Goal: Task Accomplishment & Management: Use online tool/utility

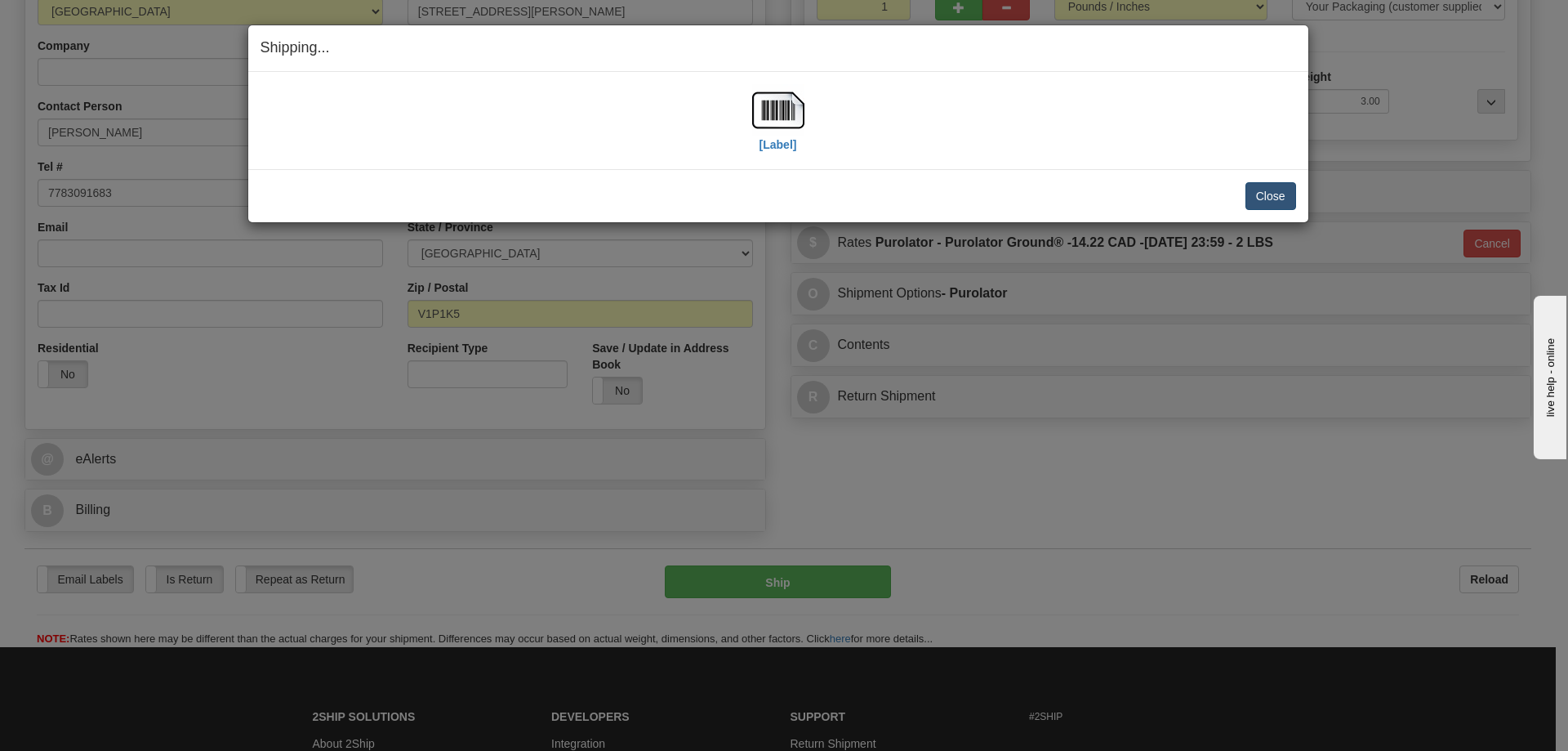
scroll to position [245, 0]
click at [1268, 196] on button "Close" at bounding box center [1271, 196] width 51 height 28
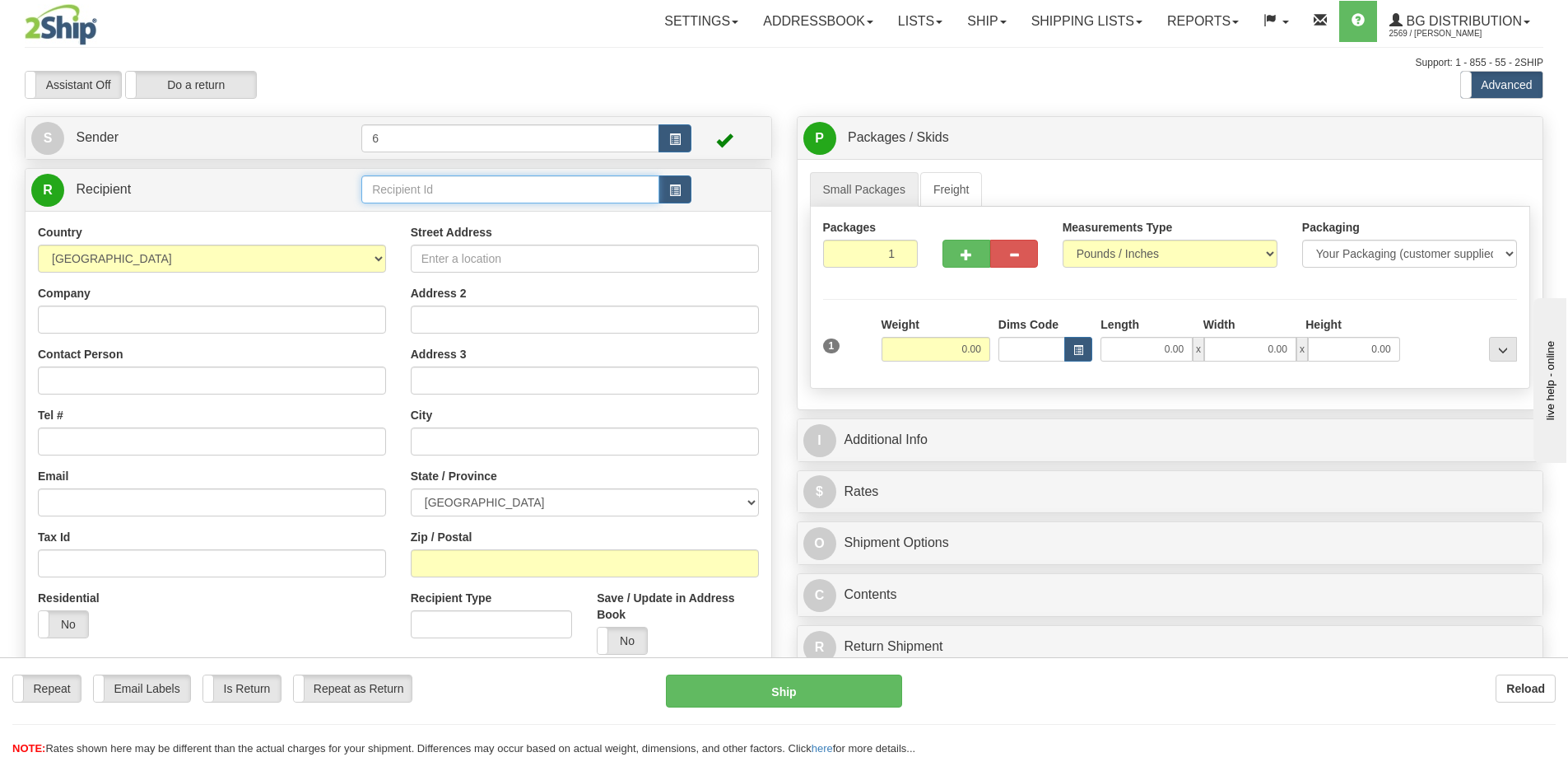
click at [410, 192] on input "text" at bounding box center [511, 190] width 298 height 28
type input "41005"
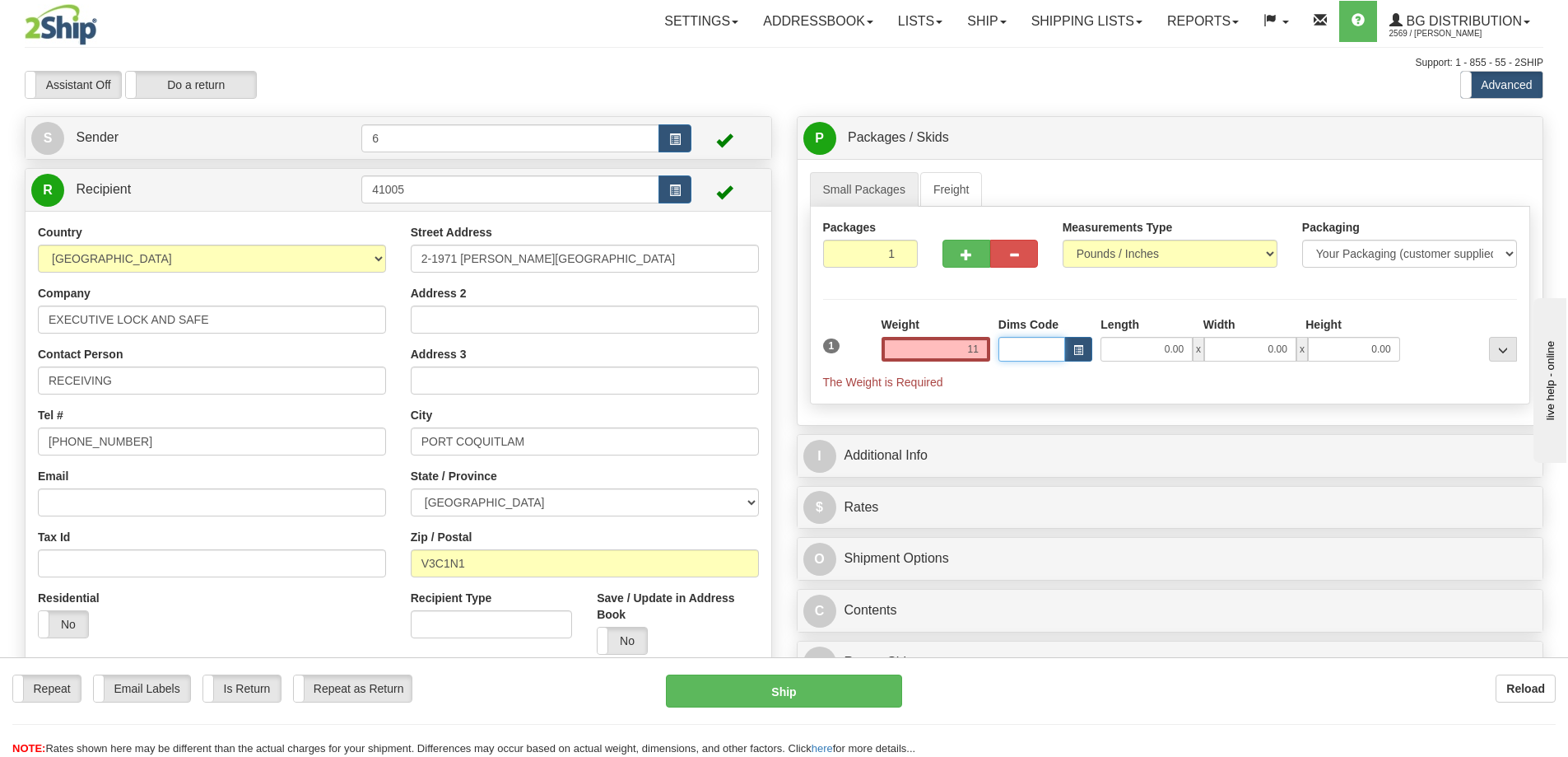
type input "11.00"
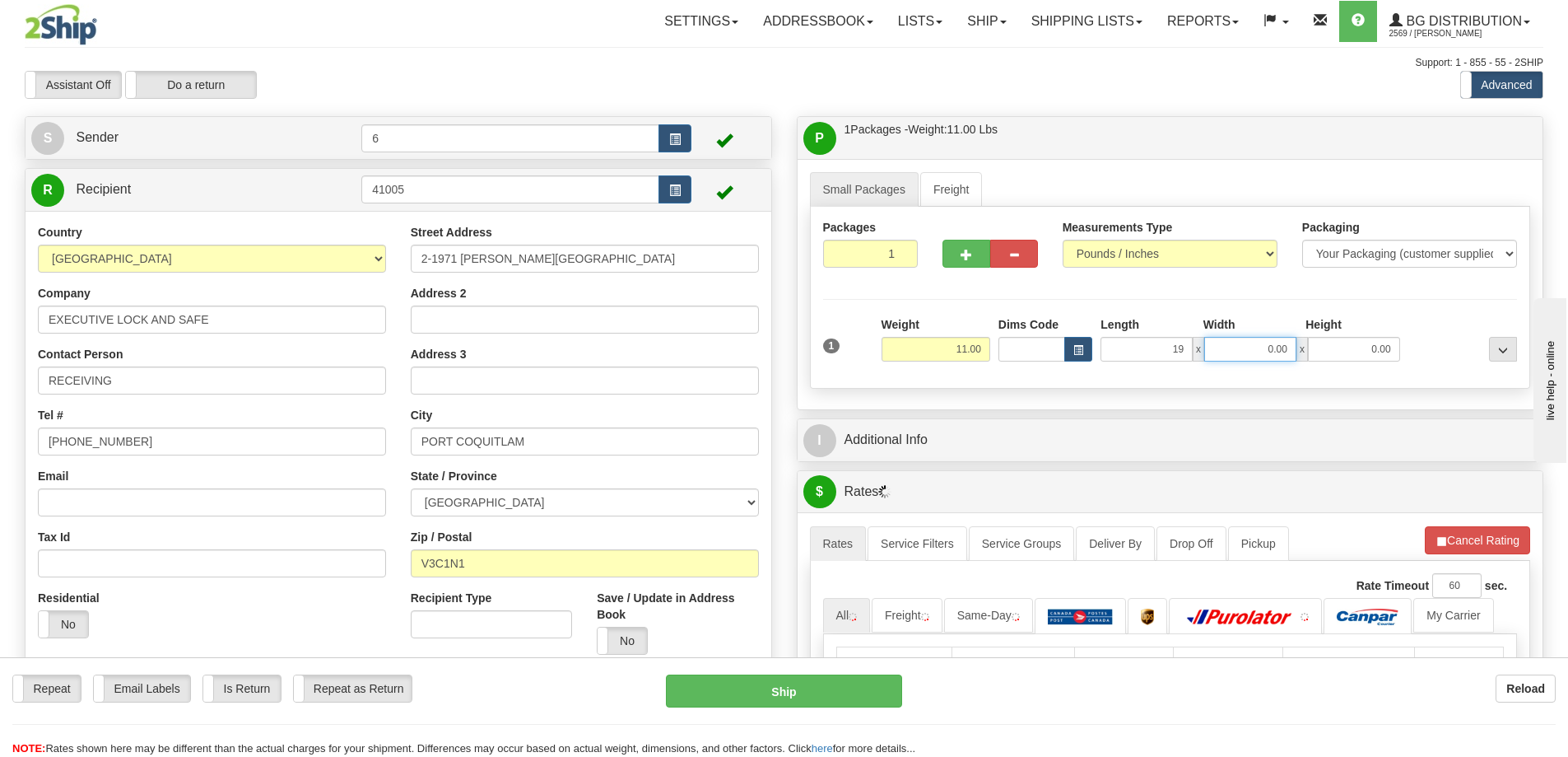
type input "19.00"
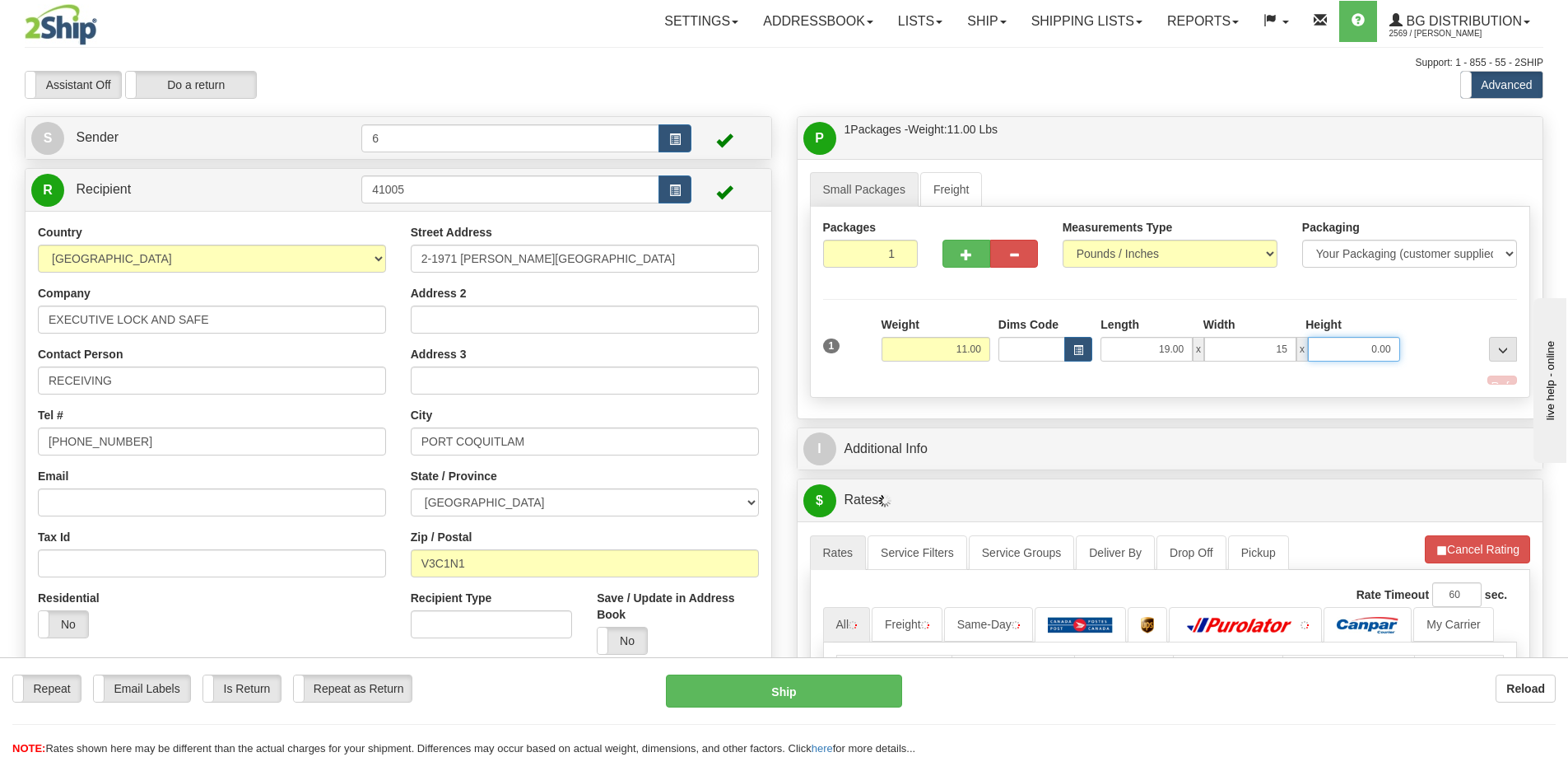
type input "15.00"
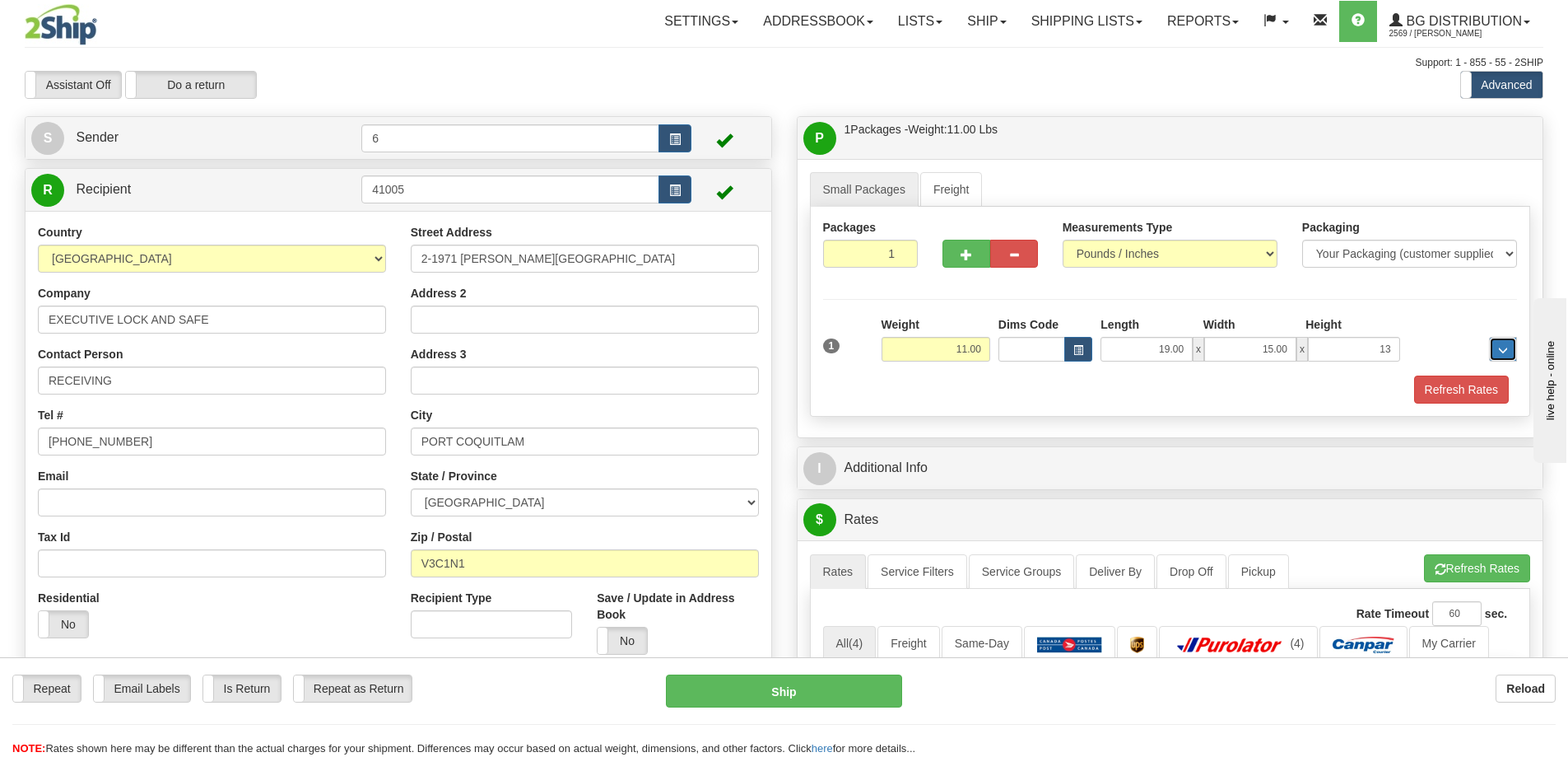
type input "13.00"
drag, startPoint x: 1452, startPoint y: 385, endPoint x: 1389, endPoint y: 445, distance: 87.0
click at [1452, 386] on button "Refresh Rates" at bounding box center [1461, 390] width 94 height 28
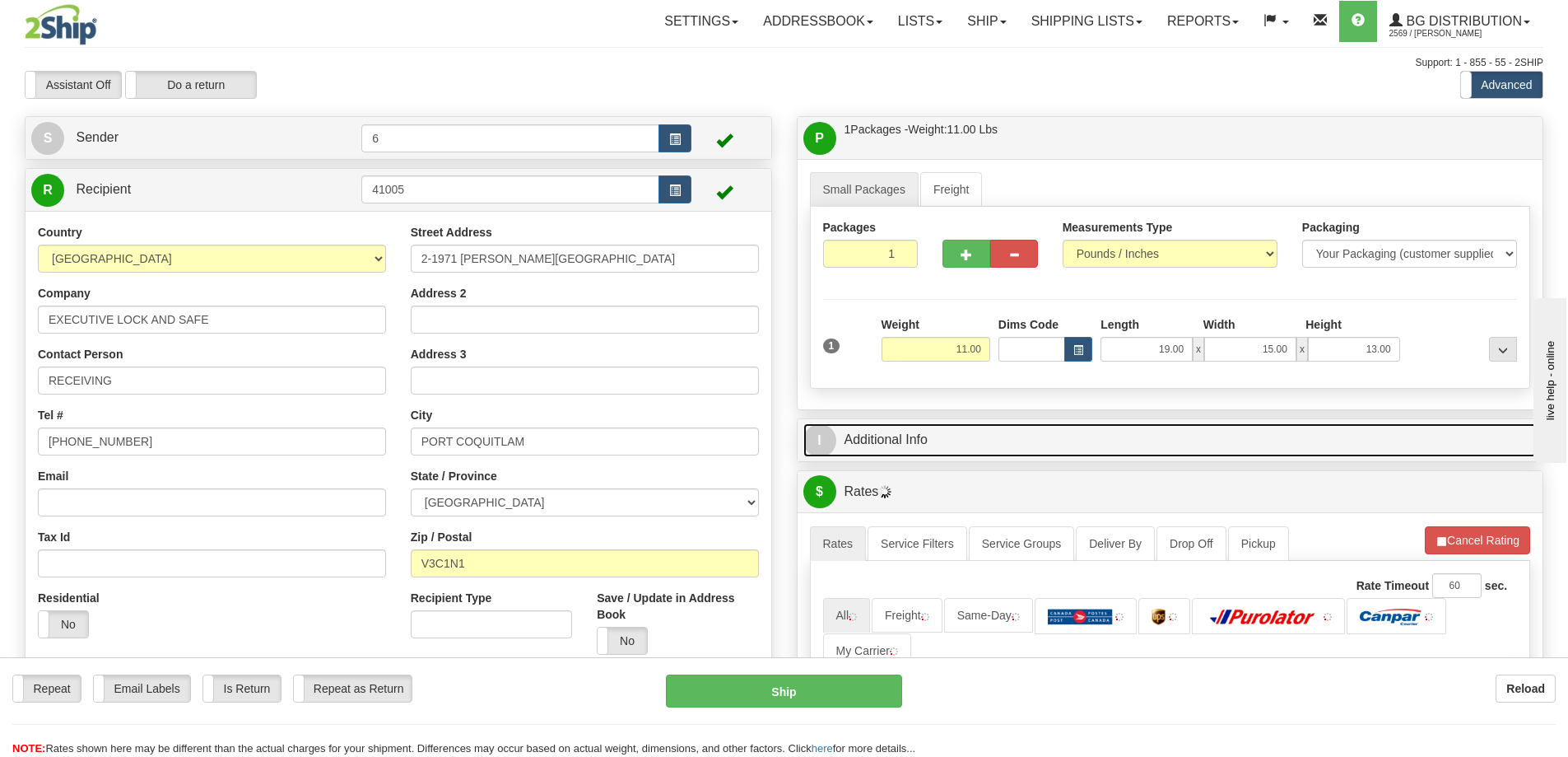
click at [1389, 445] on link "I Additional Info" at bounding box center [1170, 440] width 734 height 34
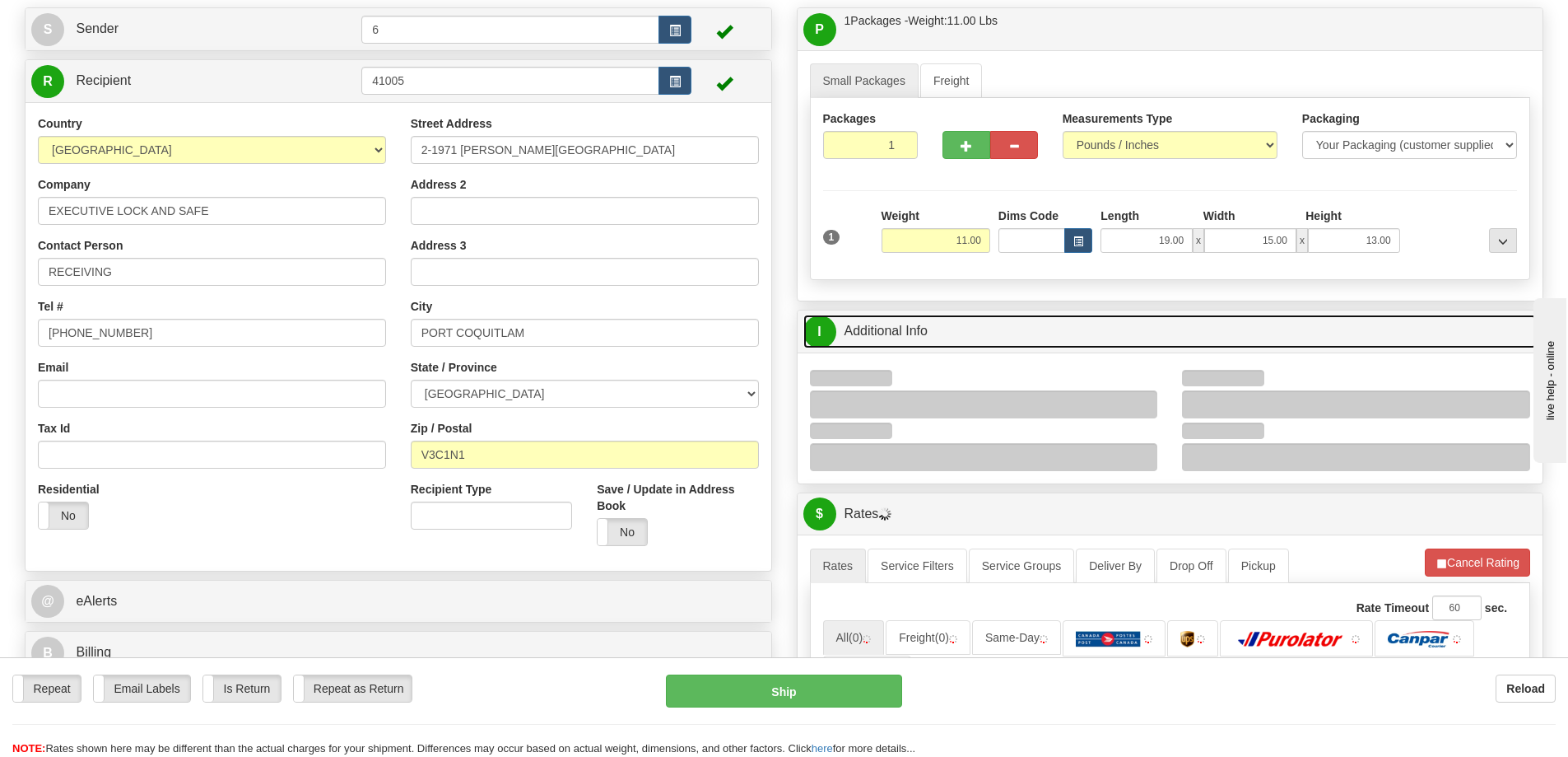
scroll to position [165, 0]
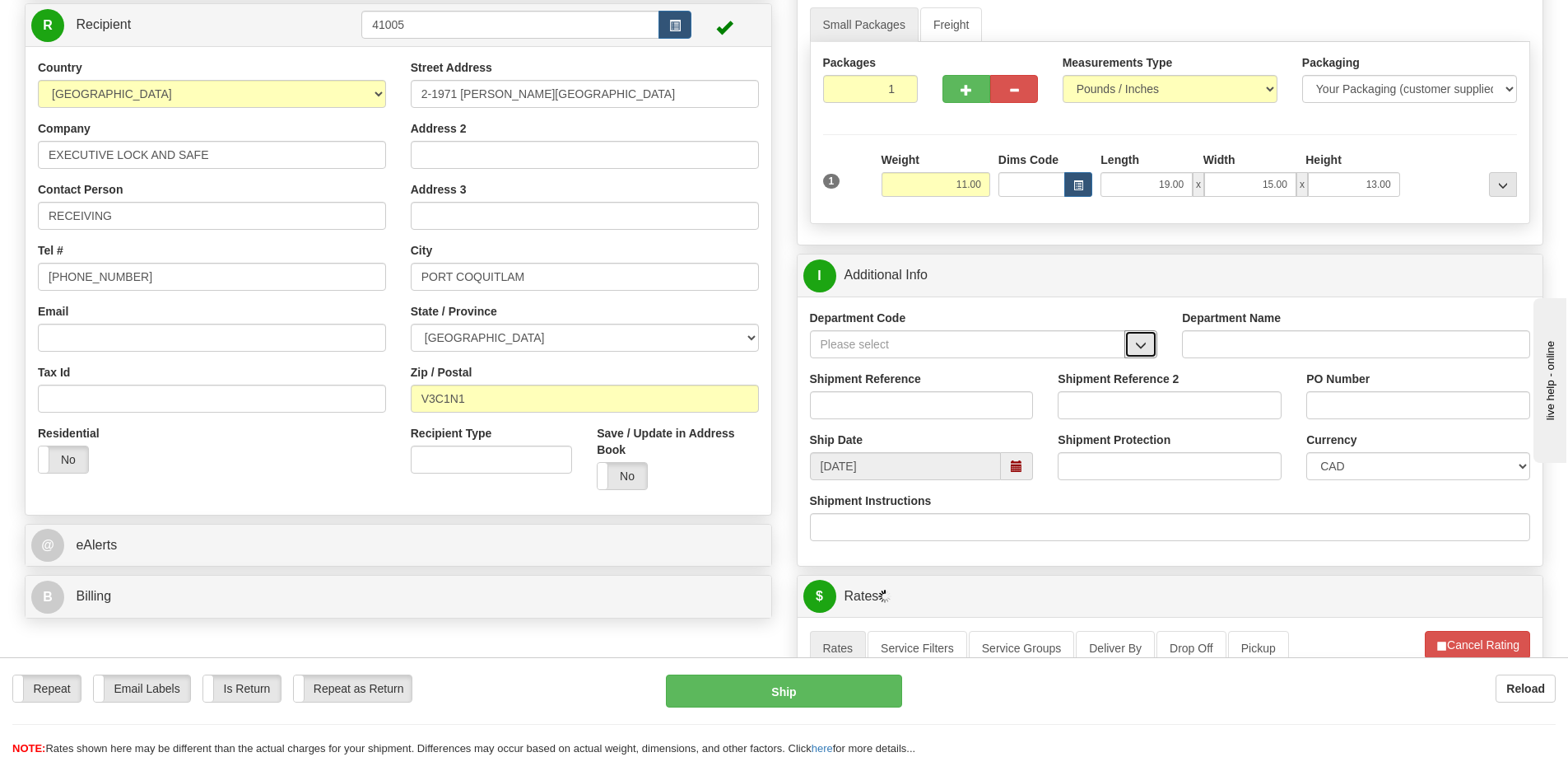
click at [1140, 344] on span "button" at bounding box center [1141, 345] width 12 height 11
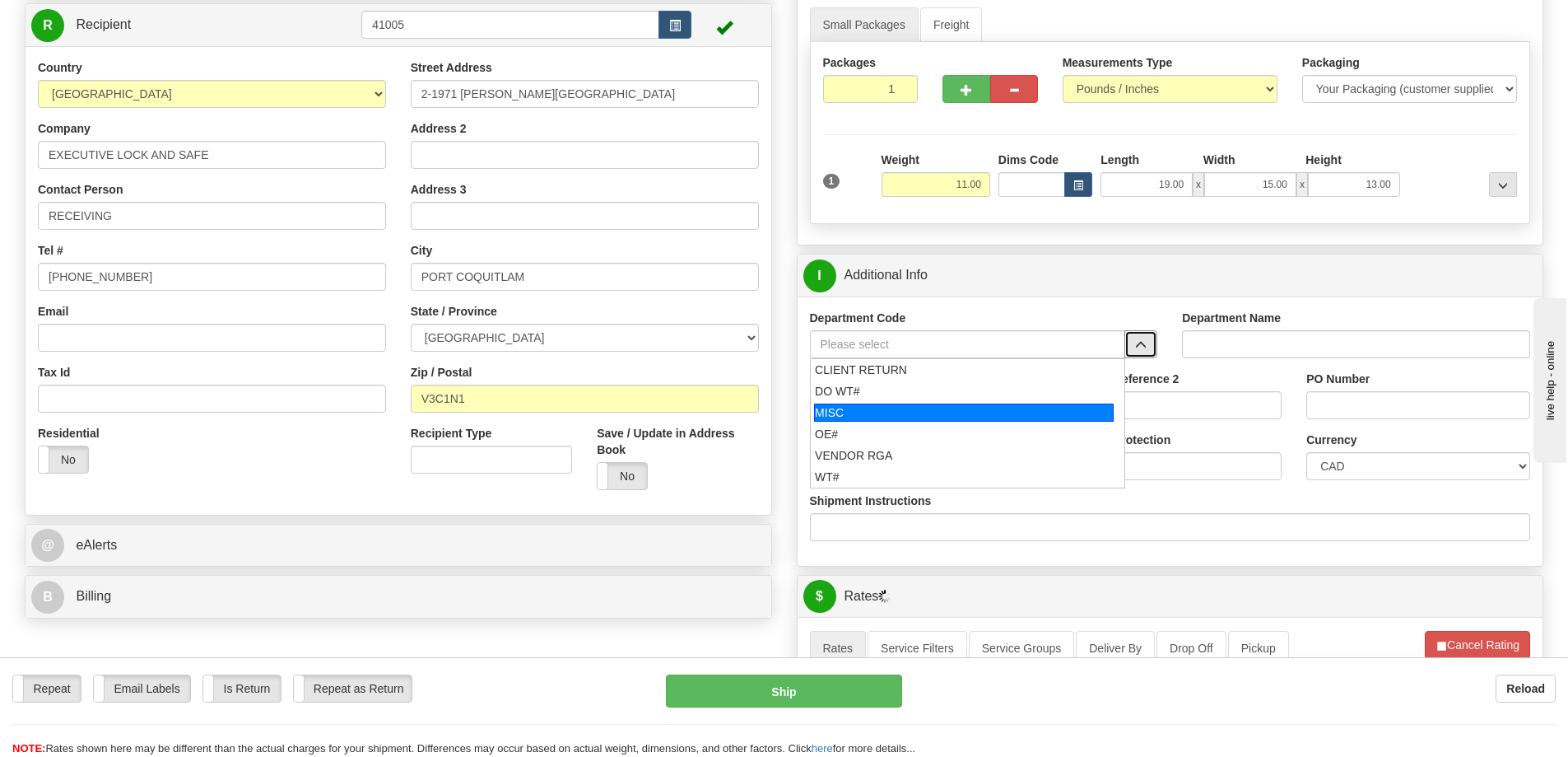
click at [922, 429] on div "OE#" at bounding box center [964, 434] width 298 height 17
type input "OE#"
type input "ORDERS"
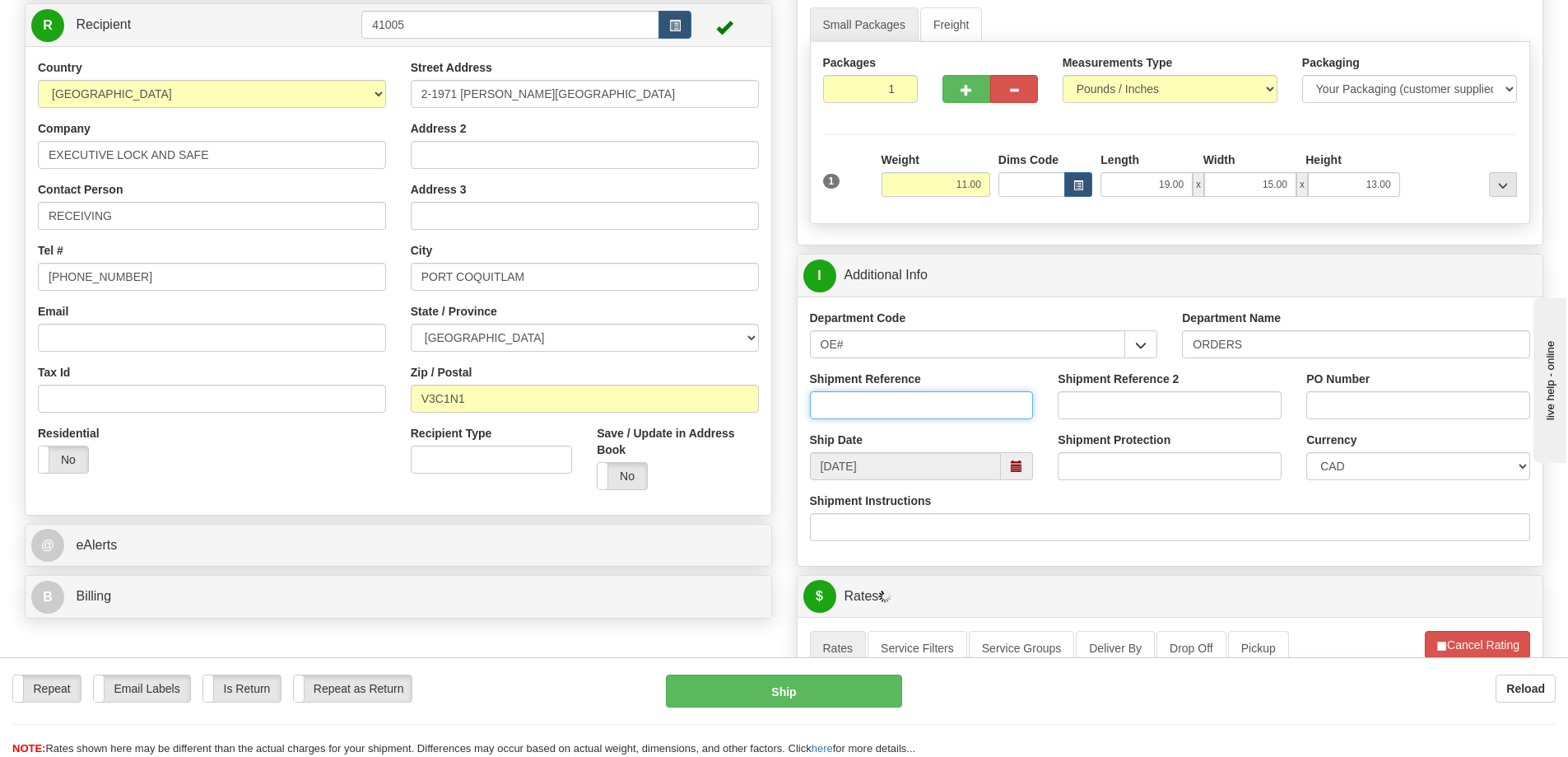
click at [917, 408] on input "Shipment Reference" at bounding box center [922, 405] width 224 height 28
type input "60031077 60022154"
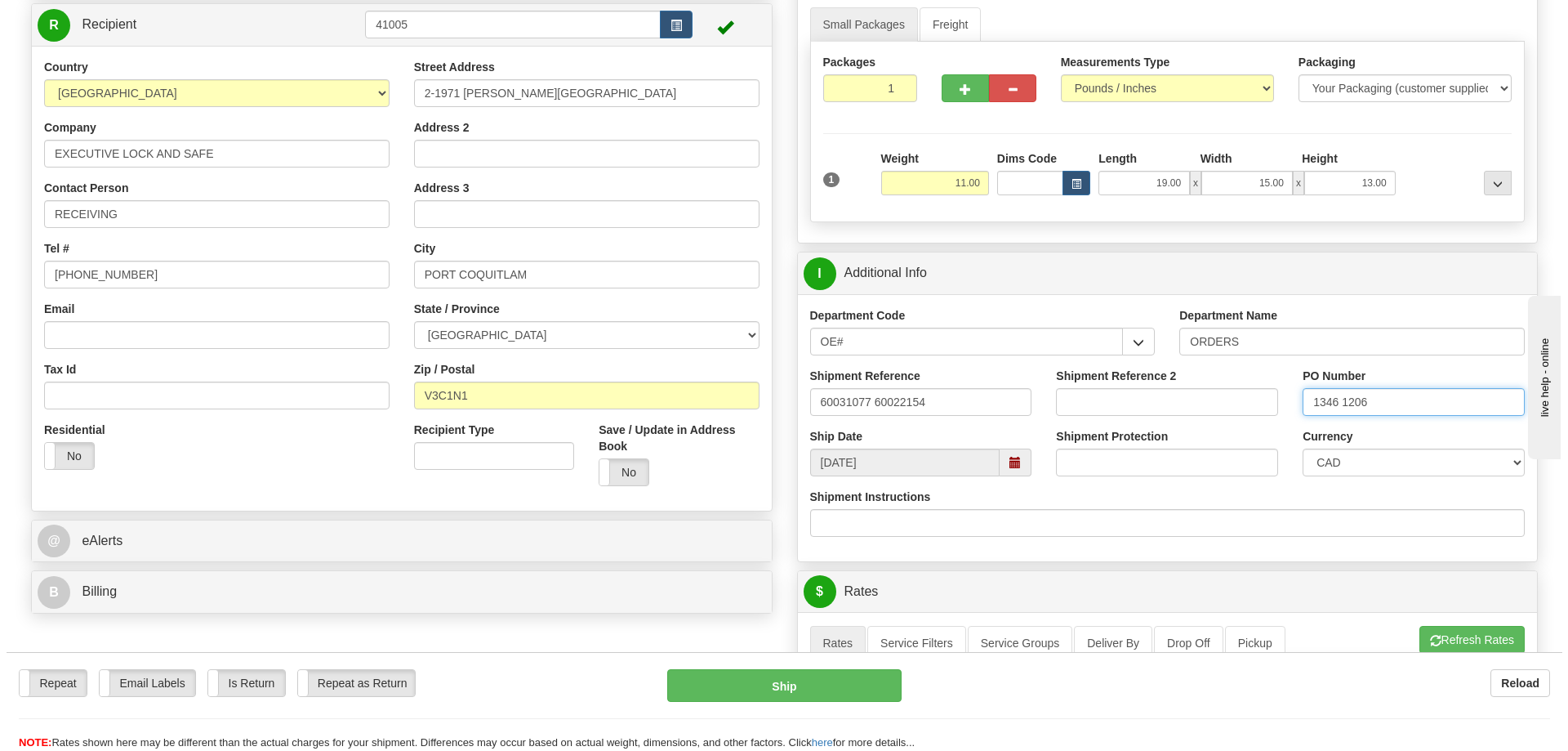
scroll to position [572, 0]
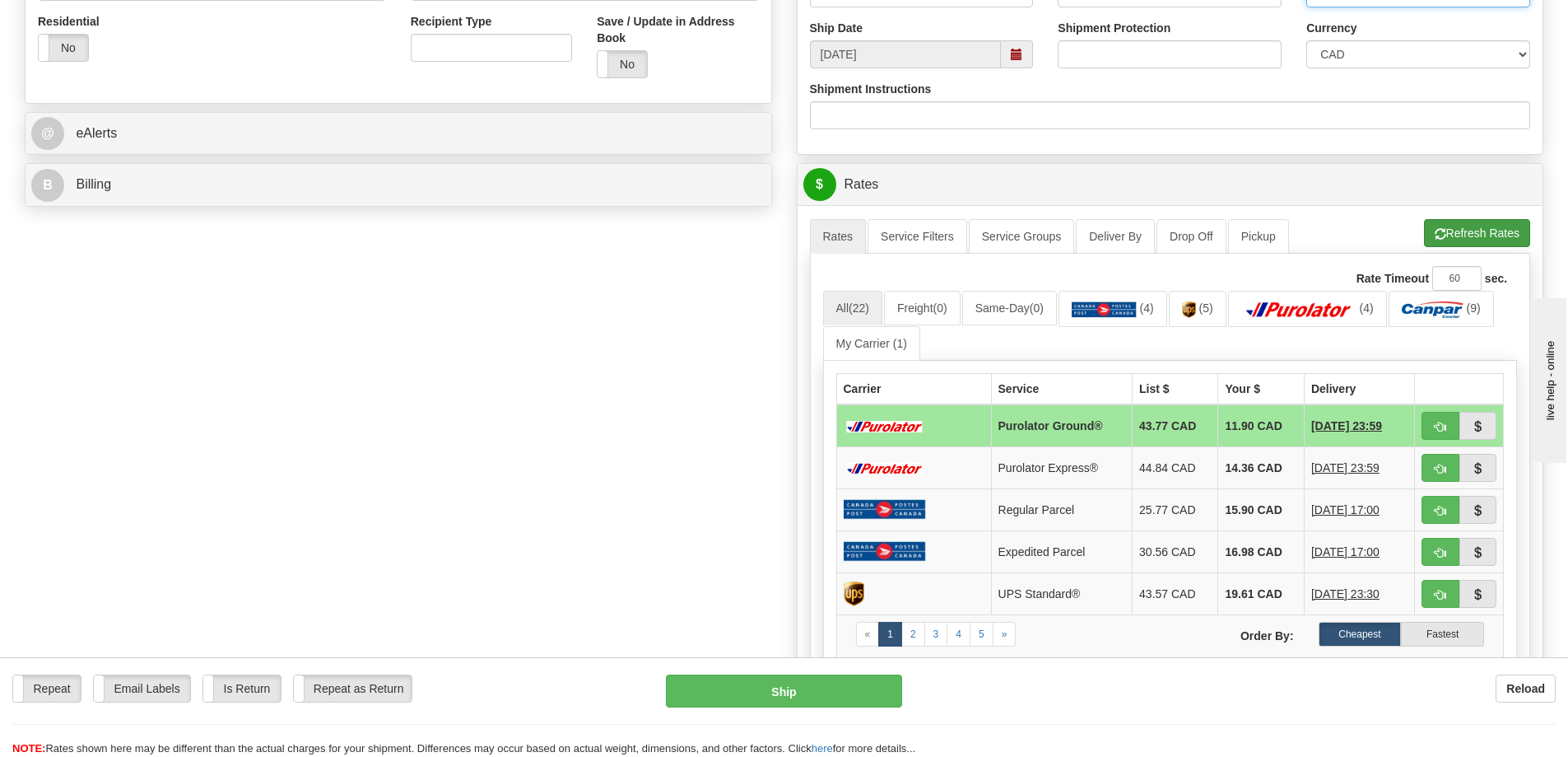
type input "1346 1206"
click at [1435, 235] on span "button" at bounding box center [1440, 234] width 12 height 11
click at [1443, 426] on span "button" at bounding box center [1440, 427] width 12 height 11
type input "260"
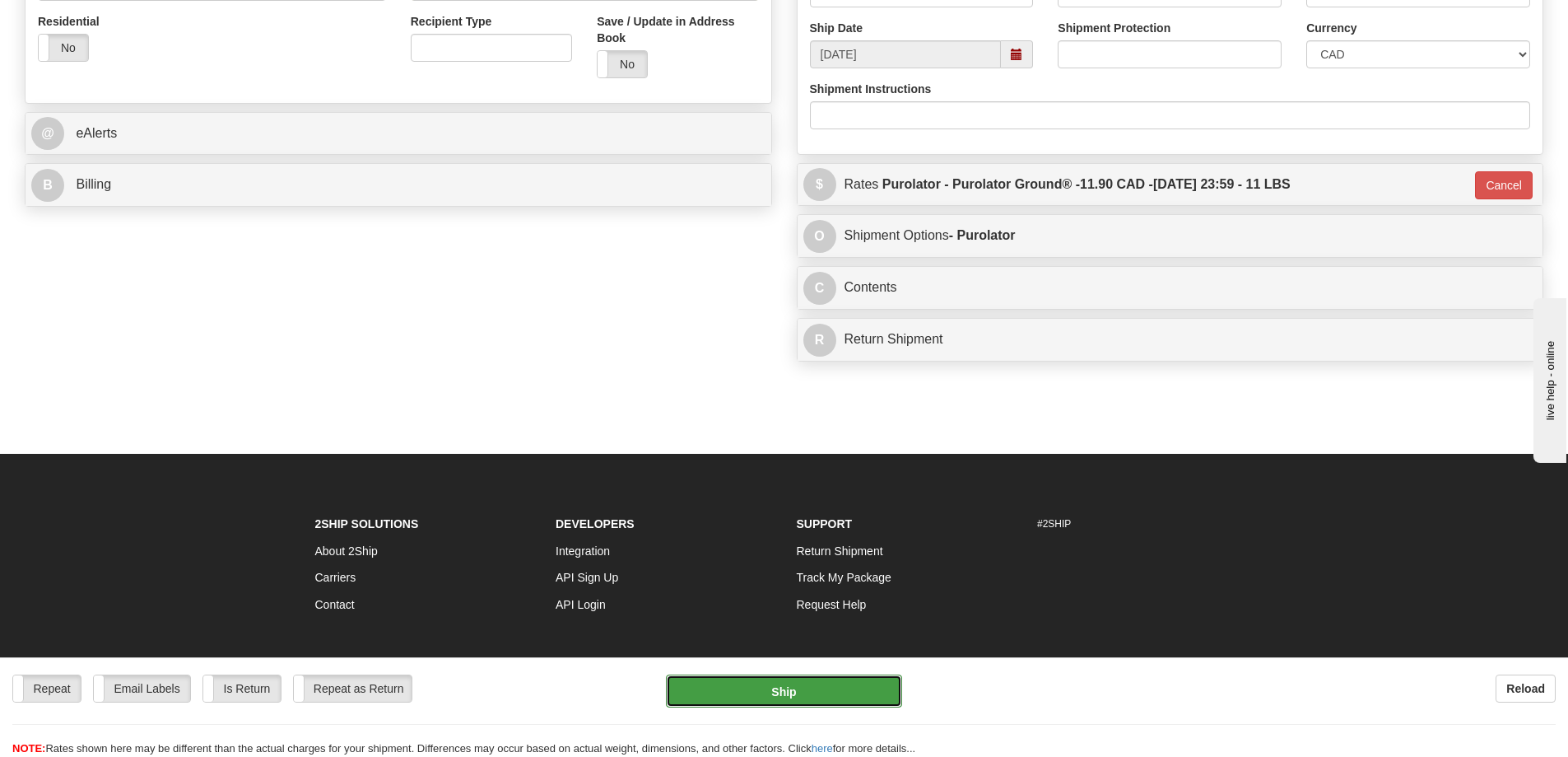
click at [806, 691] on button "Ship" at bounding box center [784, 691] width 236 height 33
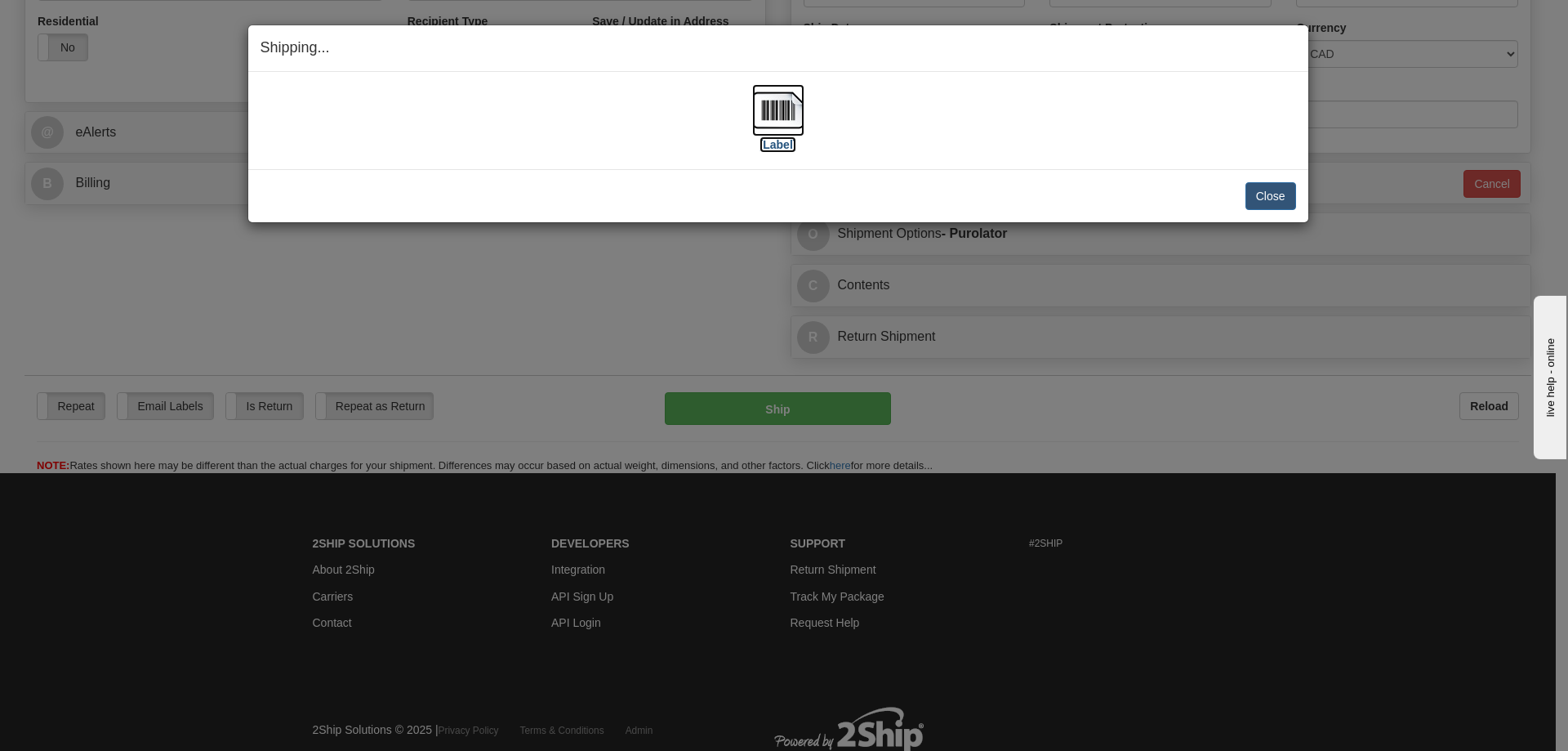
click at [781, 141] on label "[Label]" at bounding box center [779, 145] width 38 height 16
